Goal: Information Seeking & Learning: Learn about a topic

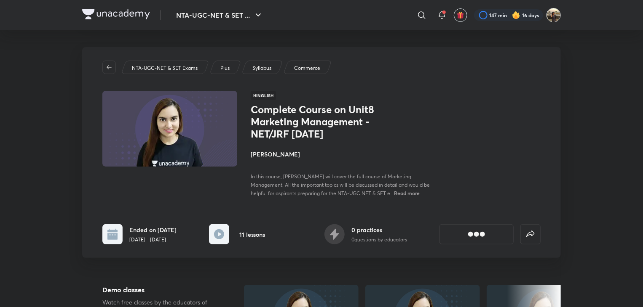
click at [554, 16] on img at bounding box center [553, 15] width 14 height 14
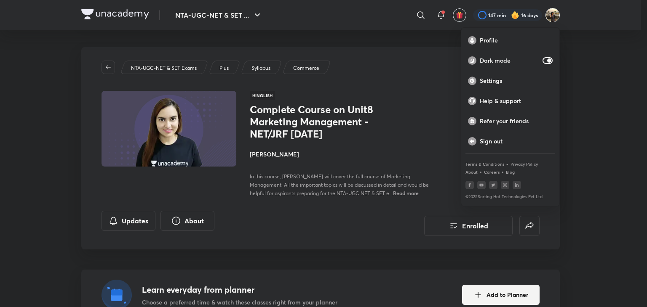
click at [553, 13] on div at bounding box center [323, 153] width 647 height 307
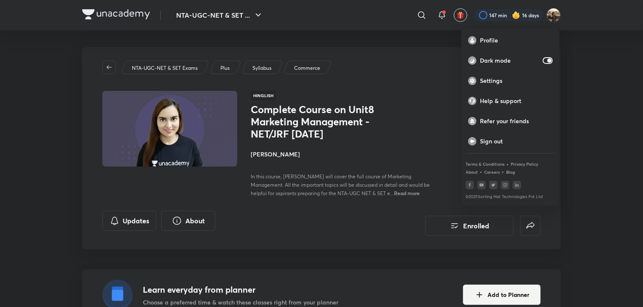
click at [553, 13] on div "Profile Dark mode Settings Help & support Refer your friends Sign out Terms & C…" at bounding box center [321, 153] width 643 height 307
click at [553, 13] on img at bounding box center [553, 15] width 14 height 14
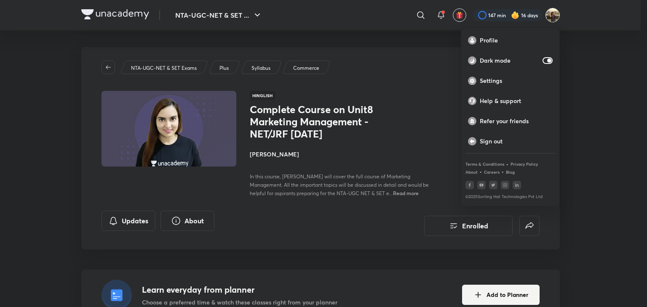
click at [553, 13] on div at bounding box center [323, 153] width 647 height 307
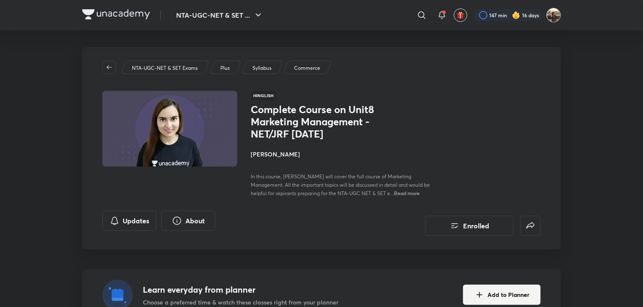
click at [553, 16] on img at bounding box center [553, 15] width 14 height 14
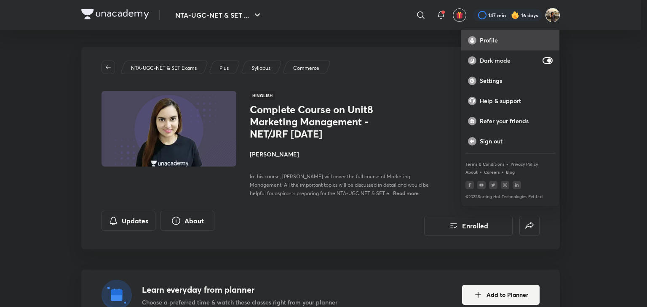
click at [499, 47] on div "Profile" at bounding box center [510, 40] width 98 height 20
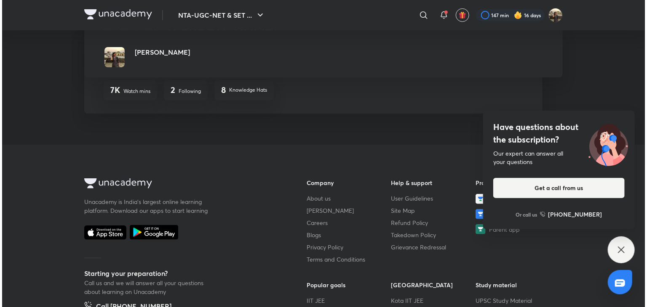
scroll to position [24, 0]
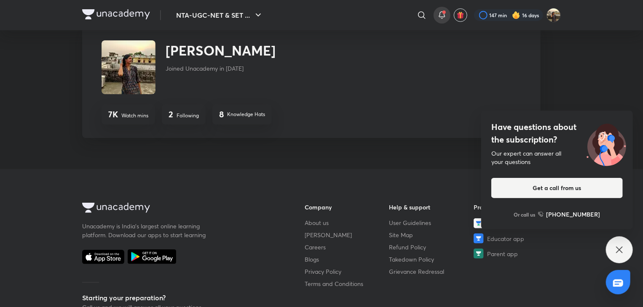
click at [441, 17] on icon at bounding box center [441, 14] width 5 height 5
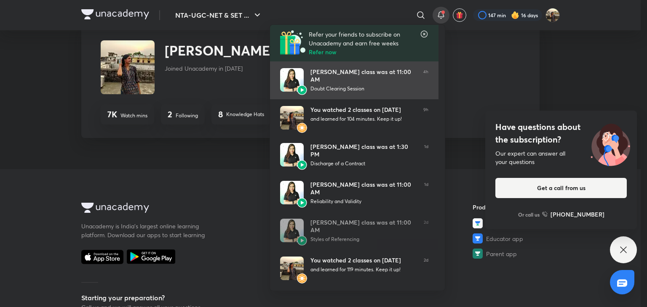
click at [384, 81] on div "[PERSON_NAME] class was at 11:00 AM" at bounding box center [363, 75] width 106 height 15
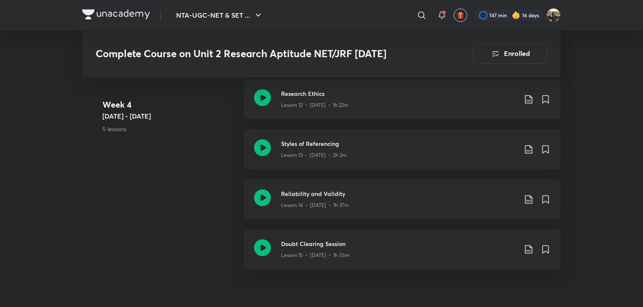
scroll to position [1198, 0]
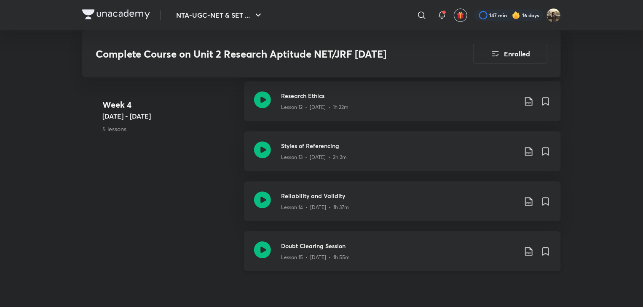
click at [528, 252] on icon at bounding box center [528, 252] width 7 height 8
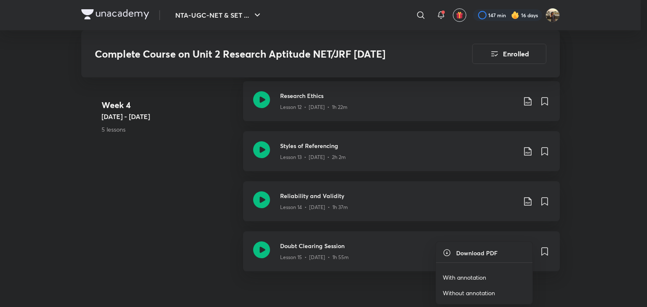
drag, startPoint x: 458, startPoint y: 259, endPoint x: 447, endPoint y: 256, distance: 11.3
click at [447, 256] on ul "Download PDF With annotation Without annotation" at bounding box center [484, 273] width 96 height 62
click at [450, 278] on p "With annotation" at bounding box center [464, 277] width 43 height 9
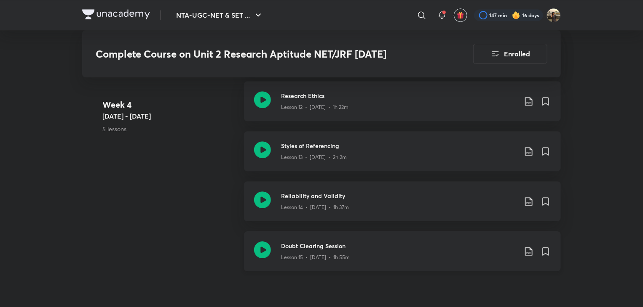
click at [297, 258] on p "Lesson 15 • Sep 5 • 1h 55m" at bounding box center [315, 258] width 69 height 8
